Goal: Information Seeking & Learning: Learn about a topic

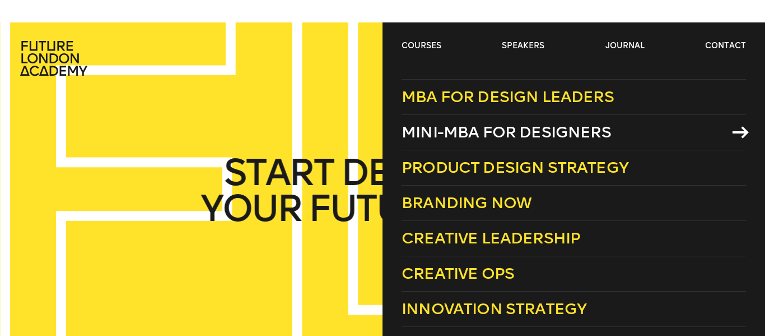
click at [428, 136] on span "Mini-MBA for Designers" at bounding box center [507, 132] width 210 height 18
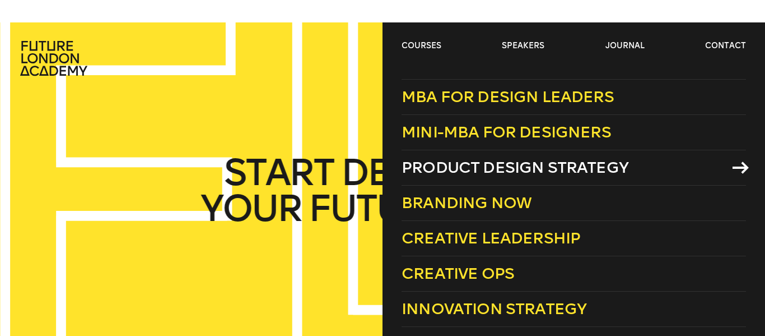
click at [453, 166] on span "Product Design Strategy" at bounding box center [515, 167] width 227 height 18
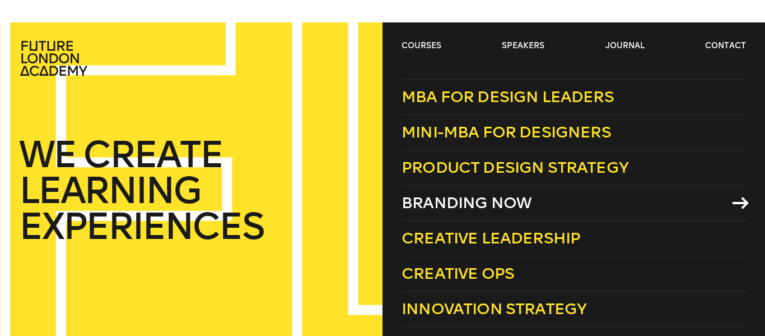
click at [452, 202] on span "Branding Now" at bounding box center [467, 202] width 130 height 18
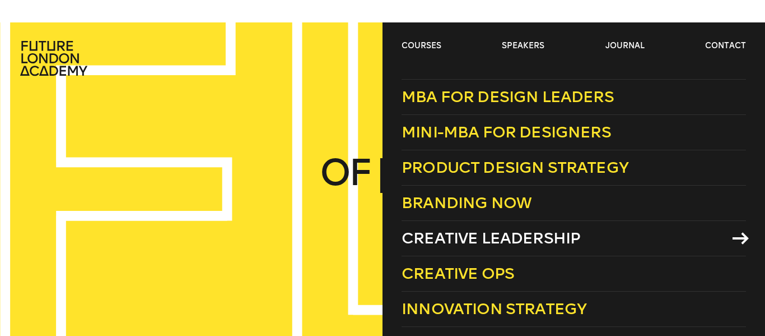
click at [457, 230] on span "Creative Leadership" at bounding box center [491, 238] width 179 height 18
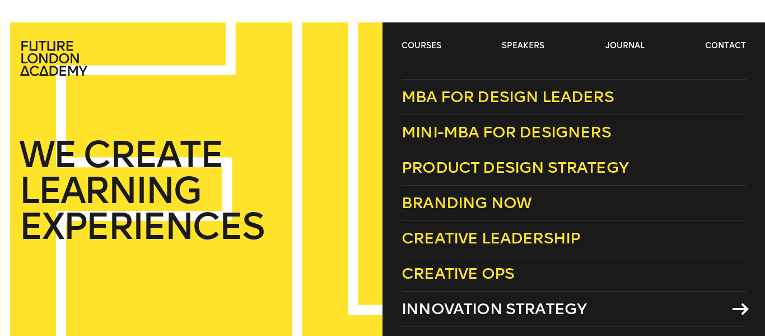
click at [484, 310] on span "Innovation Strategy" at bounding box center [494, 308] width 185 height 18
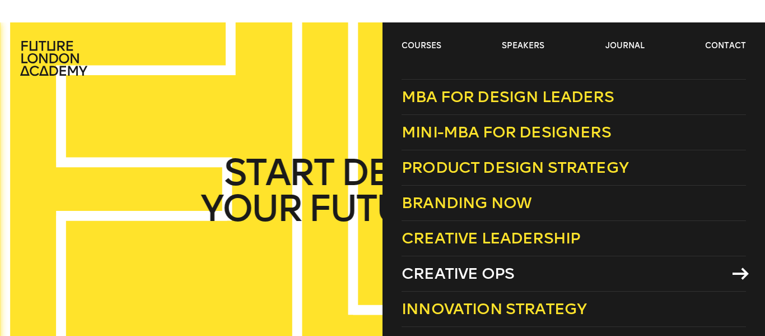
click at [451, 275] on span "Creative Ops" at bounding box center [458, 273] width 113 height 18
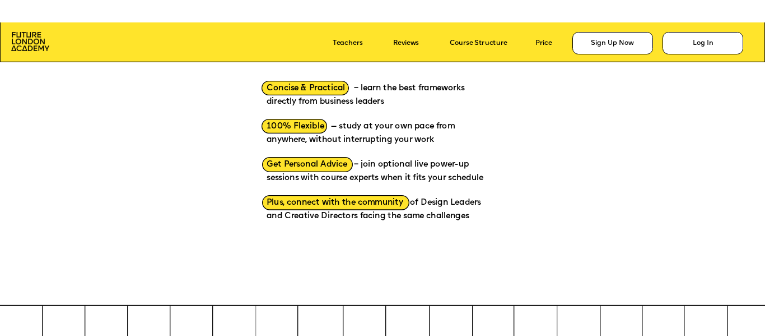
scroll to position [1366, 0]
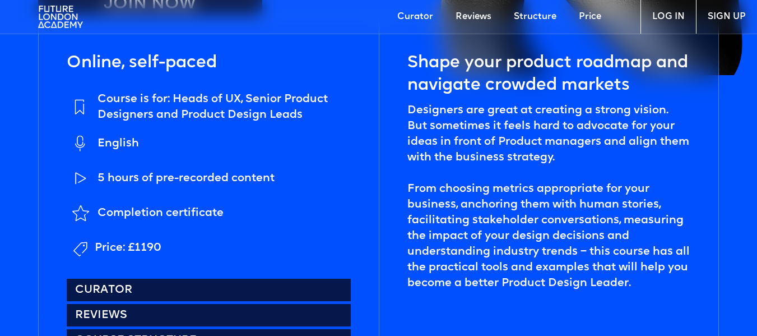
scroll to position [336, 0]
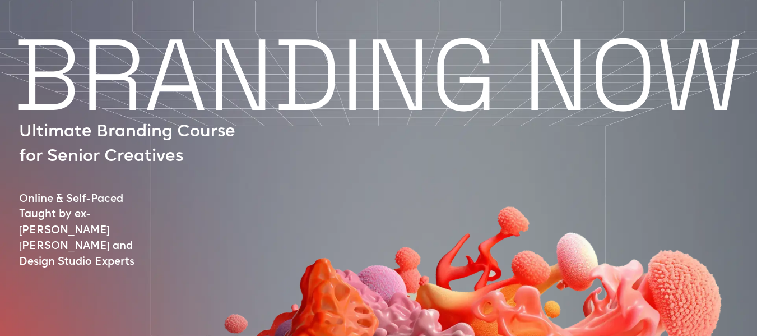
scroll to position [56, 0]
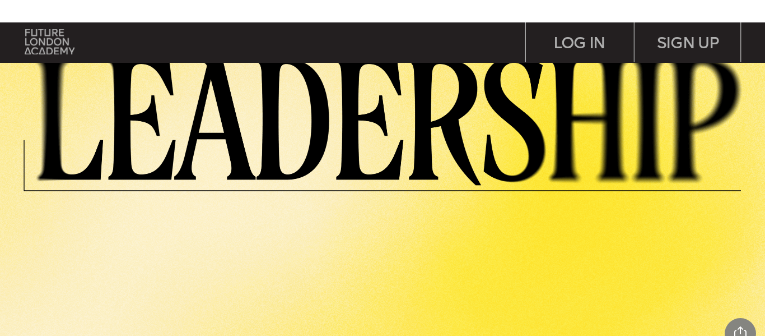
scroll to position [224, 0]
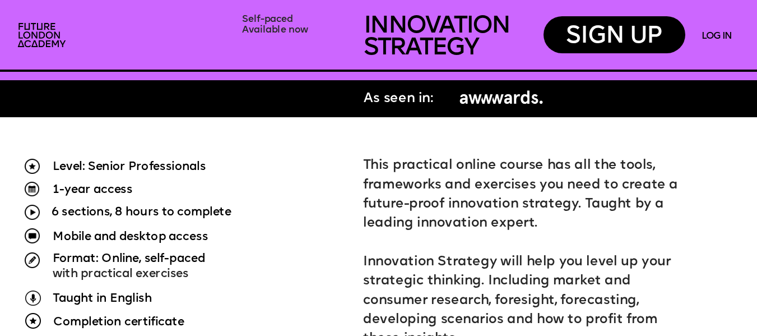
scroll to position [672, 0]
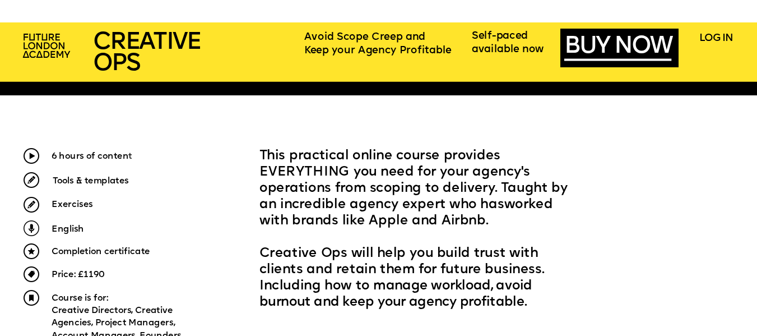
scroll to position [392, 0]
